Goal: Use online tool/utility: Utilize a website feature to perform a specific function

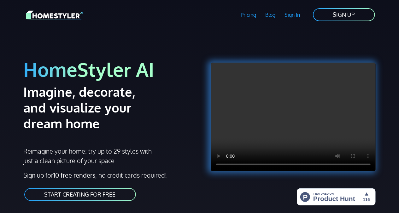
click at [93, 197] on link "START CREATING FOR FREE" at bounding box center [80, 194] width 113 height 14
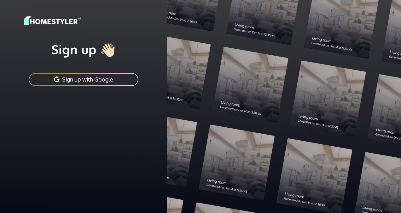
click at [84, 83] on button "Sign up with Google" at bounding box center [83, 79] width 111 height 14
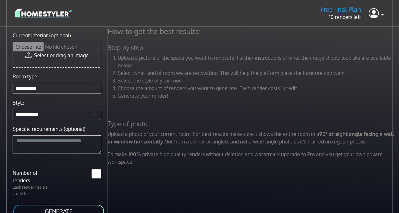
click at [53, 56] on input "Current interior (optional)" at bounding box center [57, 54] width 88 height 25
type input "**********"
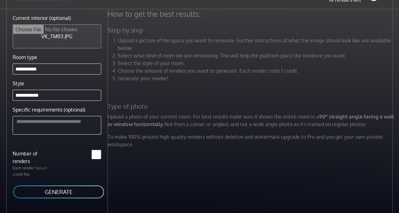
scroll to position [27, 0]
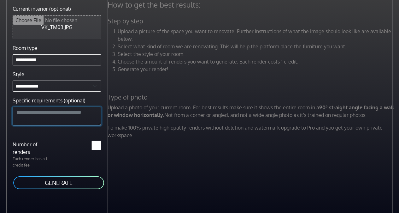
click at [49, 112] on textarea "Specific requirements (optional)" at bounding box center [57, 116] width 89 height 19
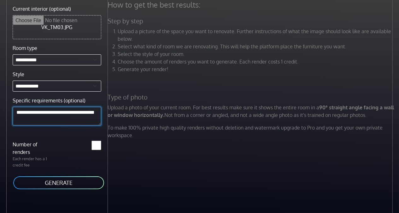
type textarea "**********"
click at [76, 182] on button "GENERATE" at bounding box center [59, 182] width 92 height 14
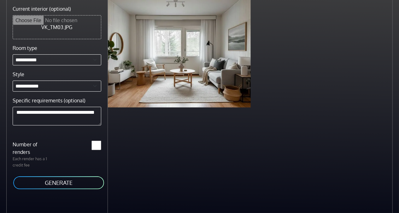
click at [61, 180] on button "GENERATE" at bounding box center [59, 182] width 92 height 14
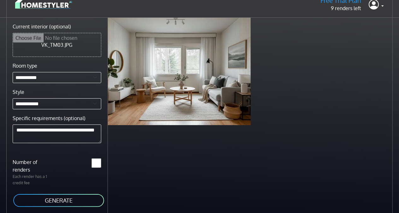
scroll to position [0, 0]
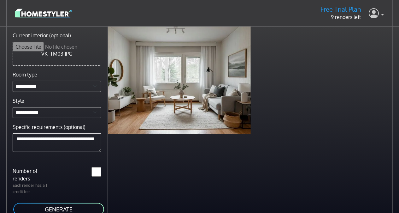
click at [382, 13] on link at bounding box center [376, 13] width 15 height 15
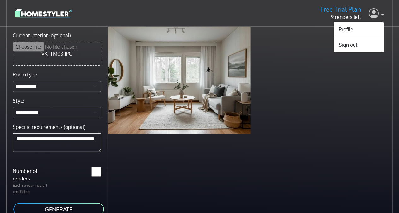
click at [382, 13] on link at bounding box center [376, 13] width 15 height 15
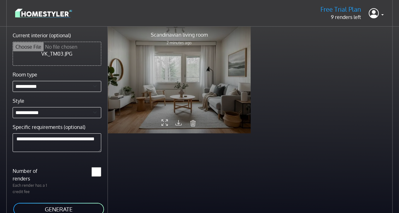
click at [178, 121] on icon at bounding box center [178, 122] width 6 height 8
